Goal: Information Seeking & Learning: Check status

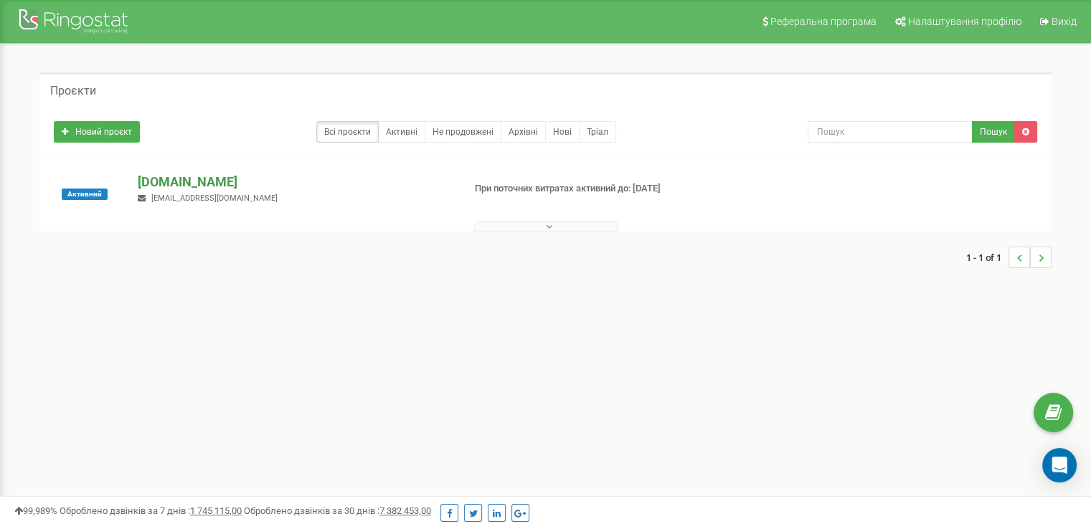
click at [217, 189] on p "[DOMAIN_NAME]" at bounding box center [294, 182] width 313 height 19
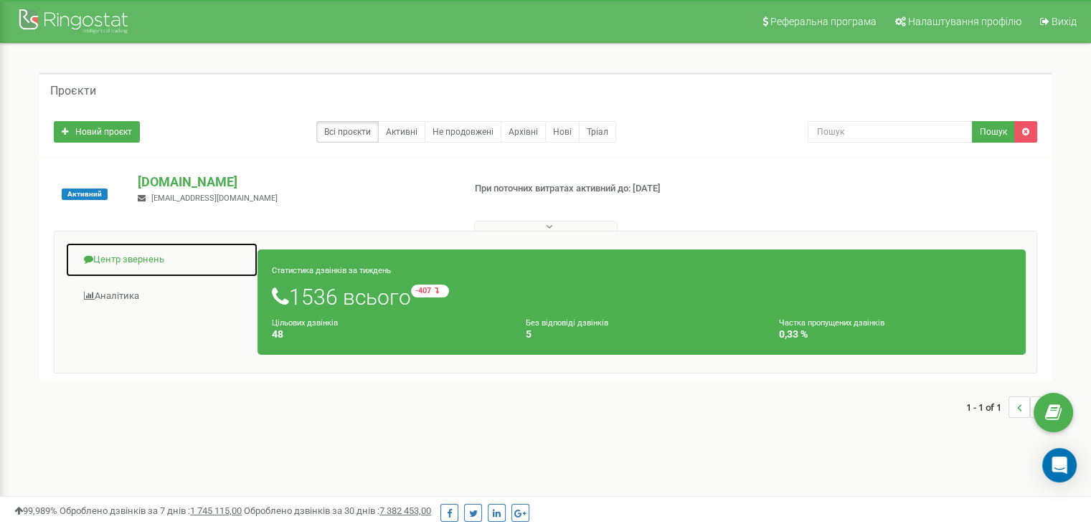
click at [159, 262] on link "Центр звернень" at bounding box center [161, 259] width 193 height 35
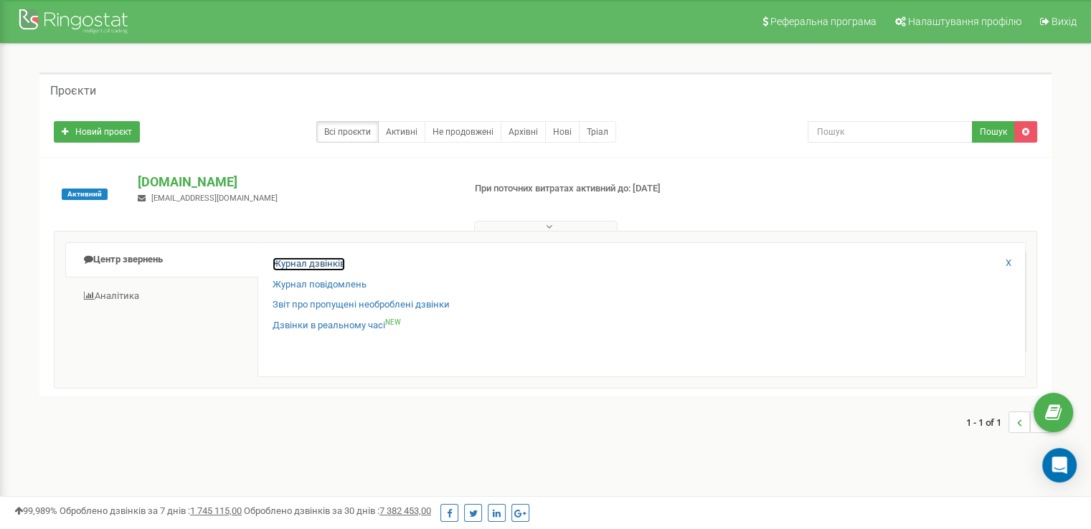
click at [310, 264] on link "Журнал дзвінків" at bounding box center [309, 264] width 72 height 14
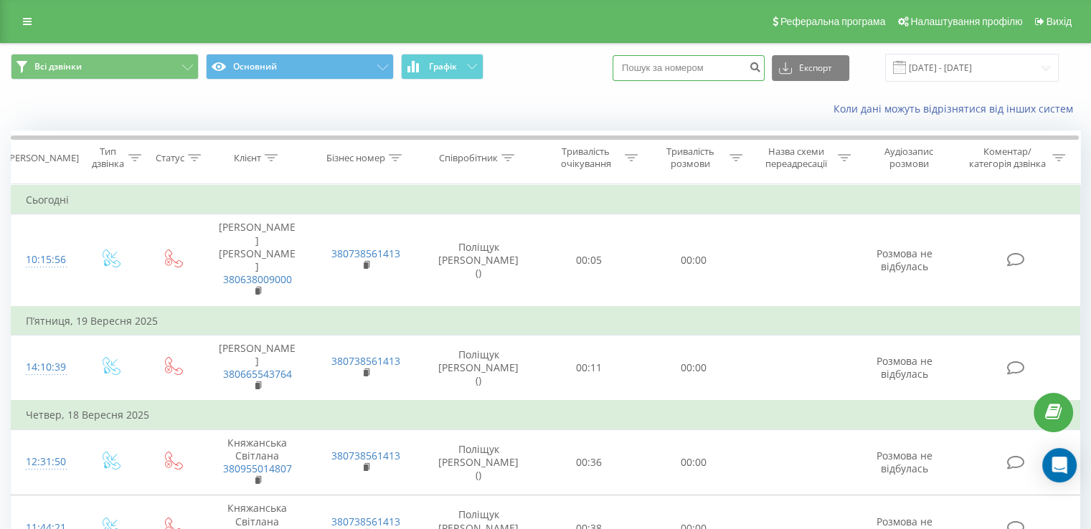
click at [732, 67] on input at bounding box center [688, 68] width 152 height 26
type input "0677426525"
click at [761, 66] on icon "submit" at bounding box center [755, 65] width 12 height 9
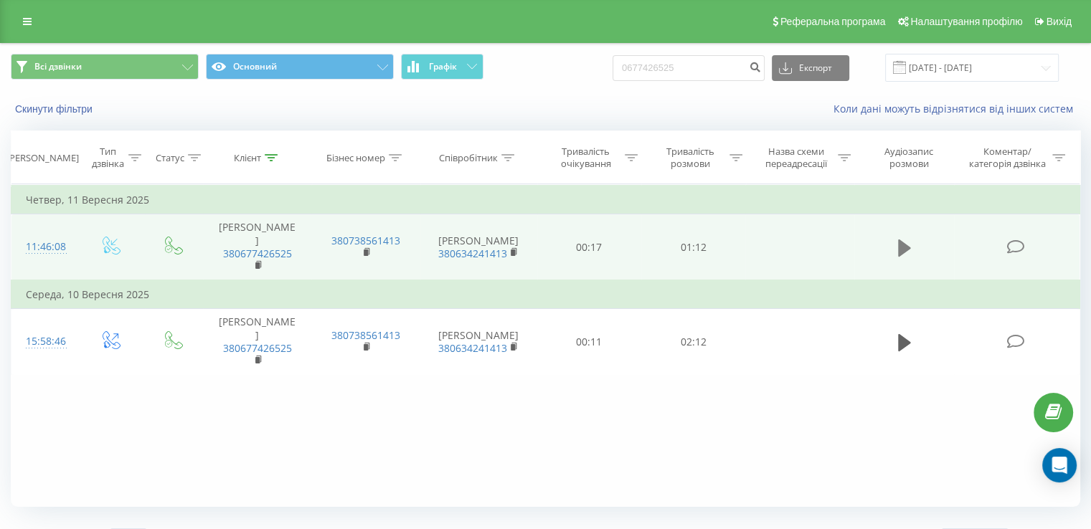
click at [903, 239] on icon at bounding box center [904, 248] width 13 height 20
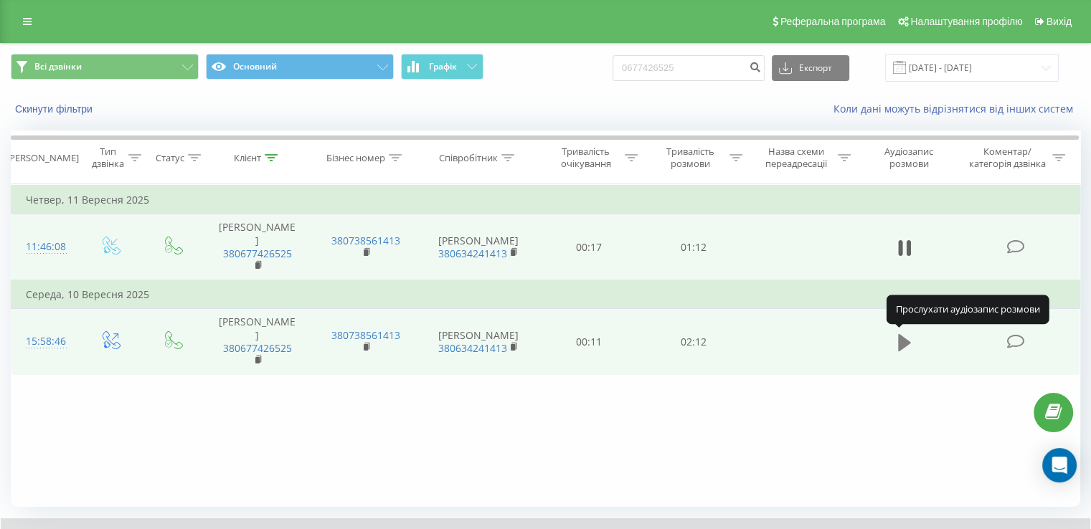
click at [898, 344] on icon at bounding box center [904, 341] width 13 height 17
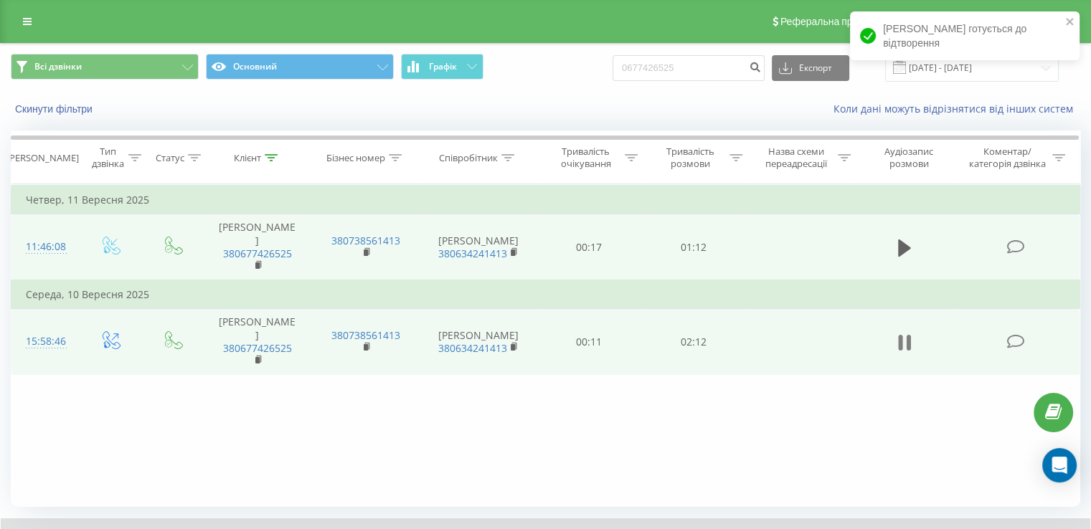
click at [898, 346] on icon at bounding box center [900, 343] width 4 height 16
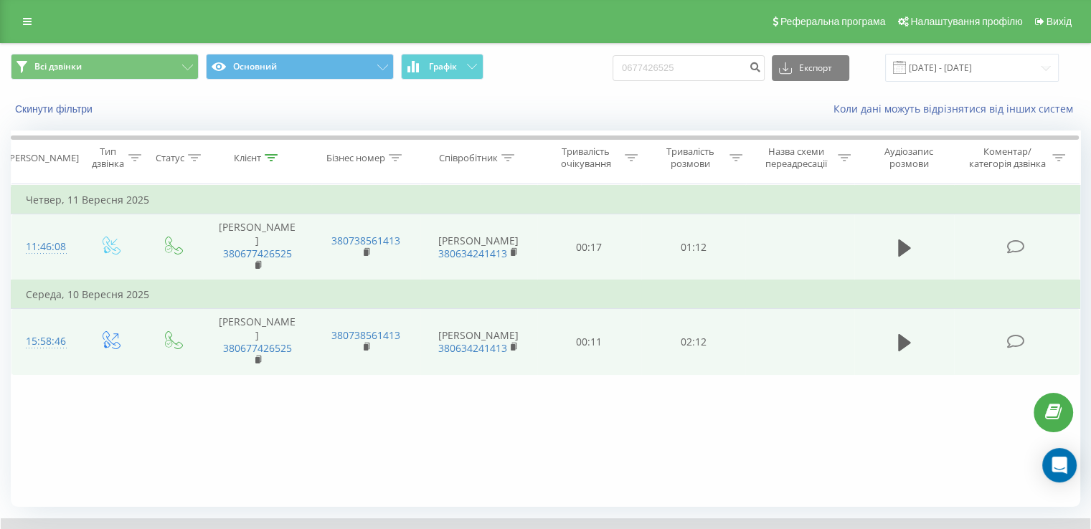
click at [898, 346] on icon at bounding box center [904, 341] width 13 height 17
